Goal: Transaction & Acquisition: Obtain resource

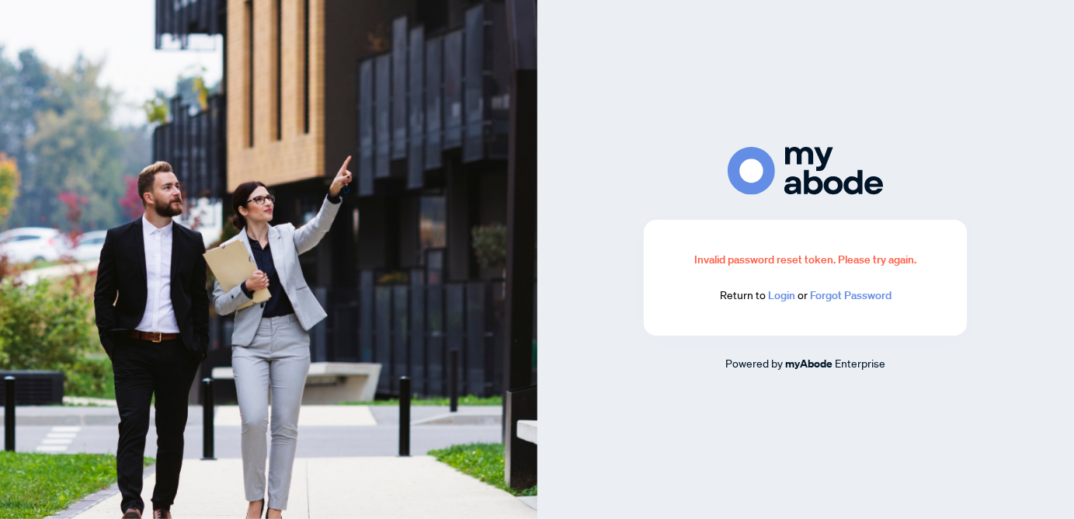
click at [775, 291] on link "Login" at bounding box center [781, 295] width 27 height 14
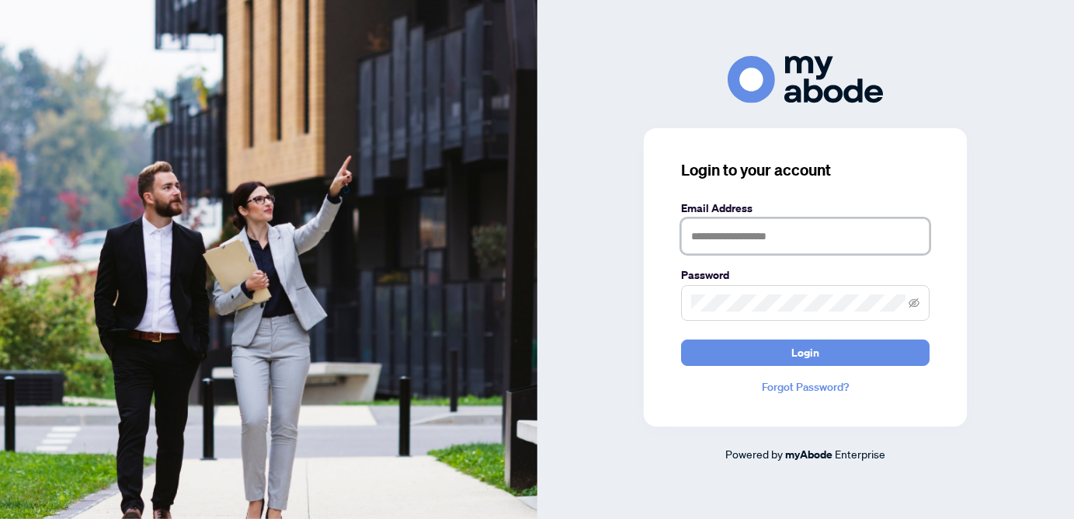
type input "**********"
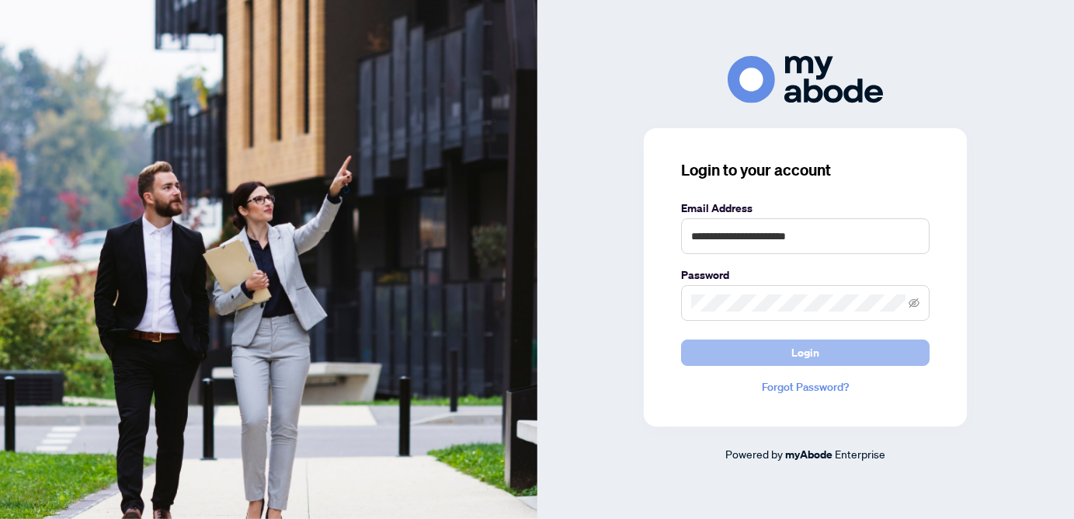
click at [751, 361] on button "Login" at bounding box center [805, 352] width 249 height 26
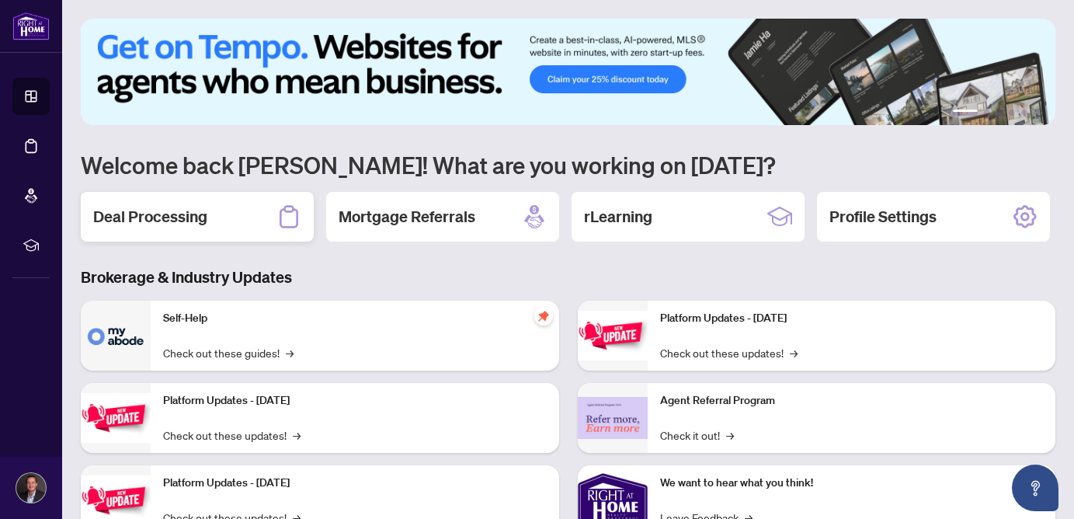
click at [167, 198] on div "Deal Processing" at bounding box center [197, 217] width 233 height 50
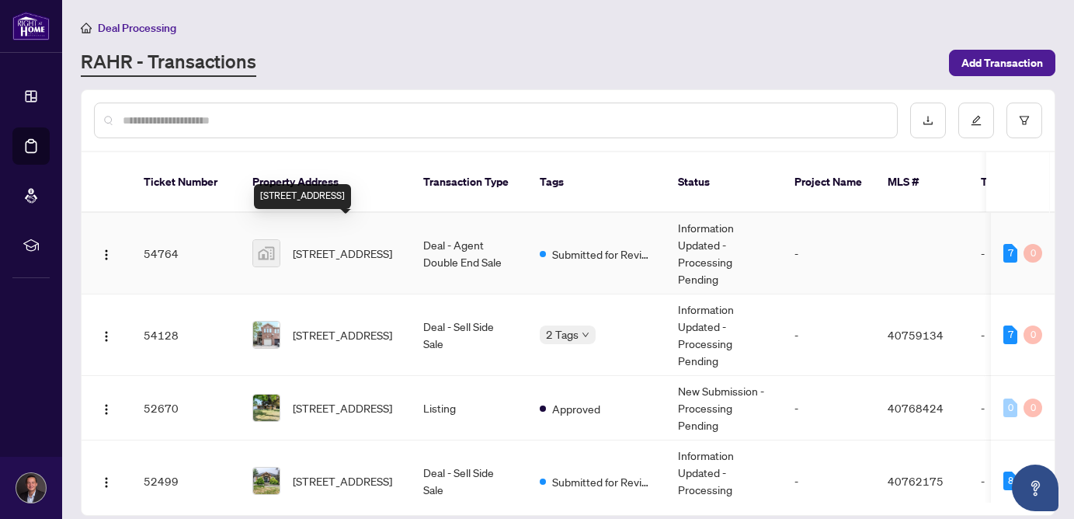
click at [331, 245] on span "509 Rose Street, Cambridge, ON, Canada" at bounding box center [342, 253] width 99 height 17
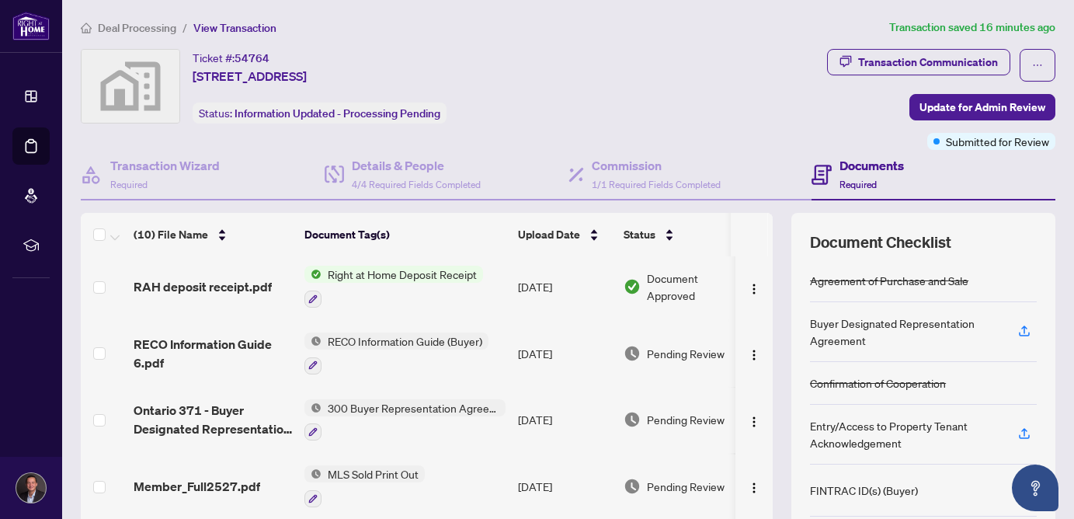
scroll to position [4, 0]
click at [760, 286] on button "button" at bounding box center [754, 285] width 25 height 25
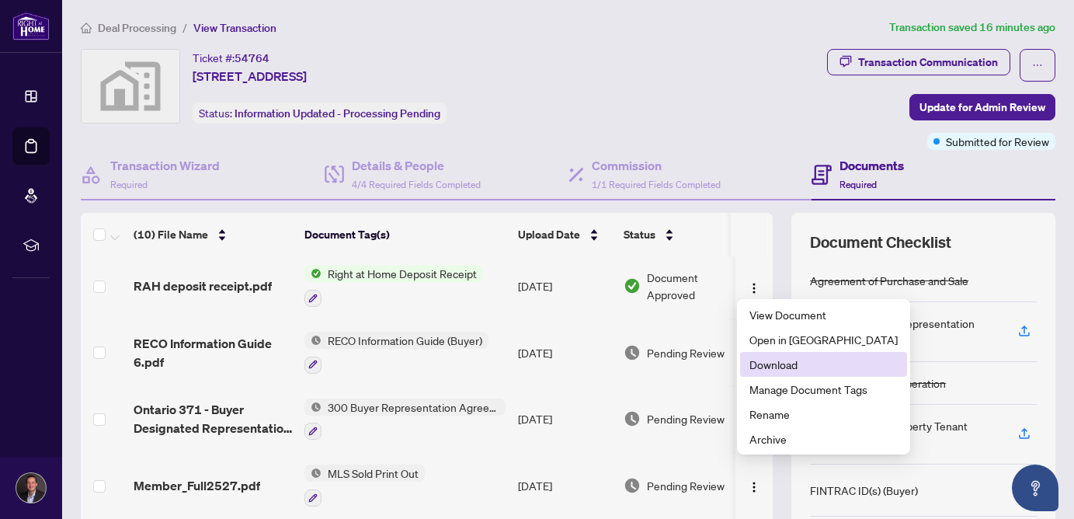
click at [770, 360] on span "Download" at bounding box center [824, 364] width 148 height 17
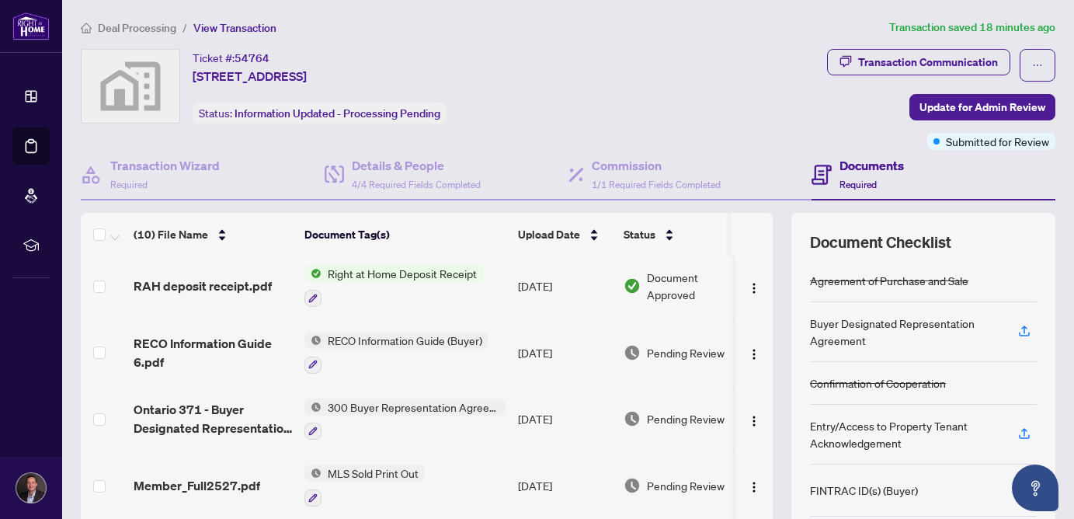
scroll to position [116, 0]
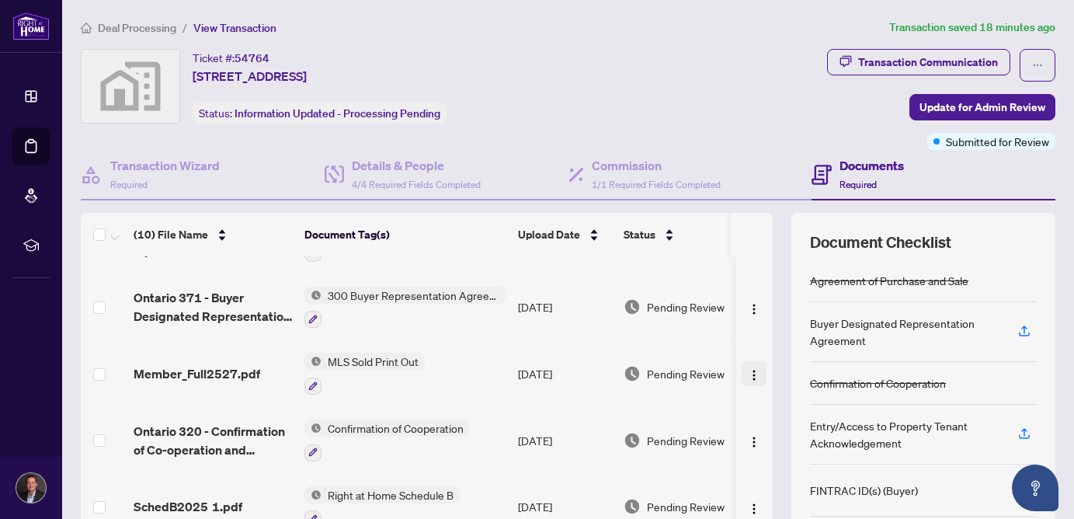
click at [748, 374] on img "button" at bounding box center [754, 375] width 12 height 12
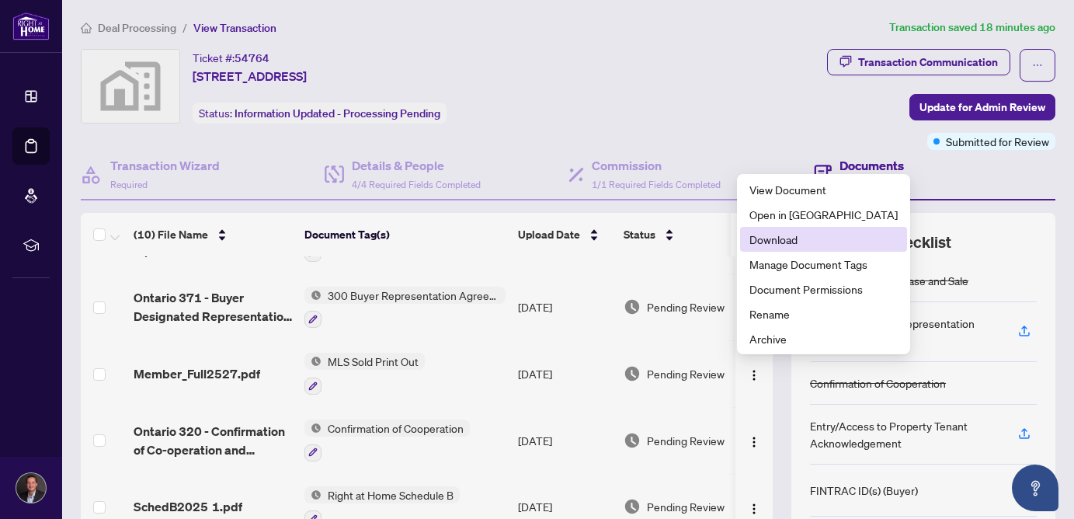
click at [760, 239] on span "Download" at bounding box center [824, 239] width 148 height 17
